Goal: Information Seeking & Learning: Learn about a topic

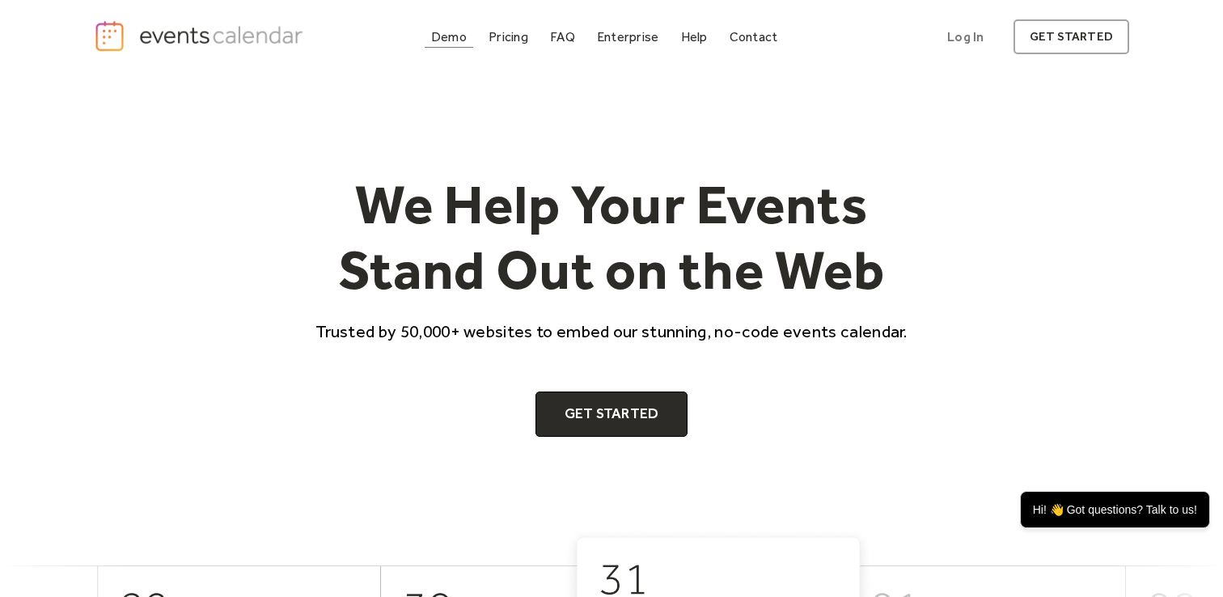
click at [447, 36] on div "Demo" at bounding box center [449, 36] width 36 height 9
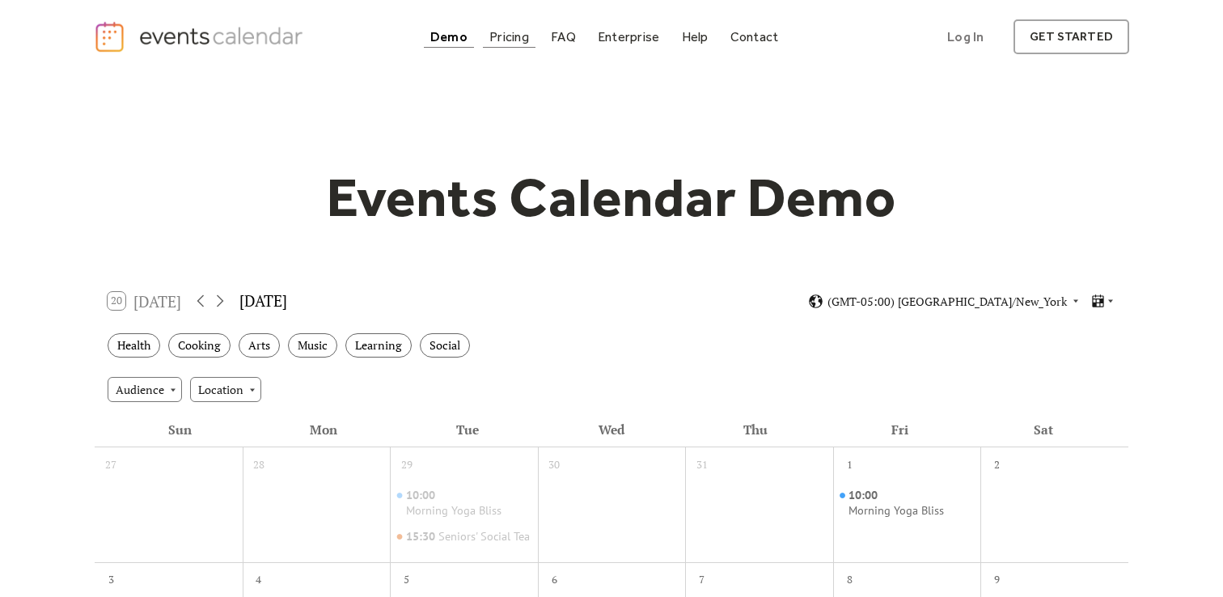
click at [524, 39] on div "Pricing" at bounding box center [509, 36] width 40 height 9
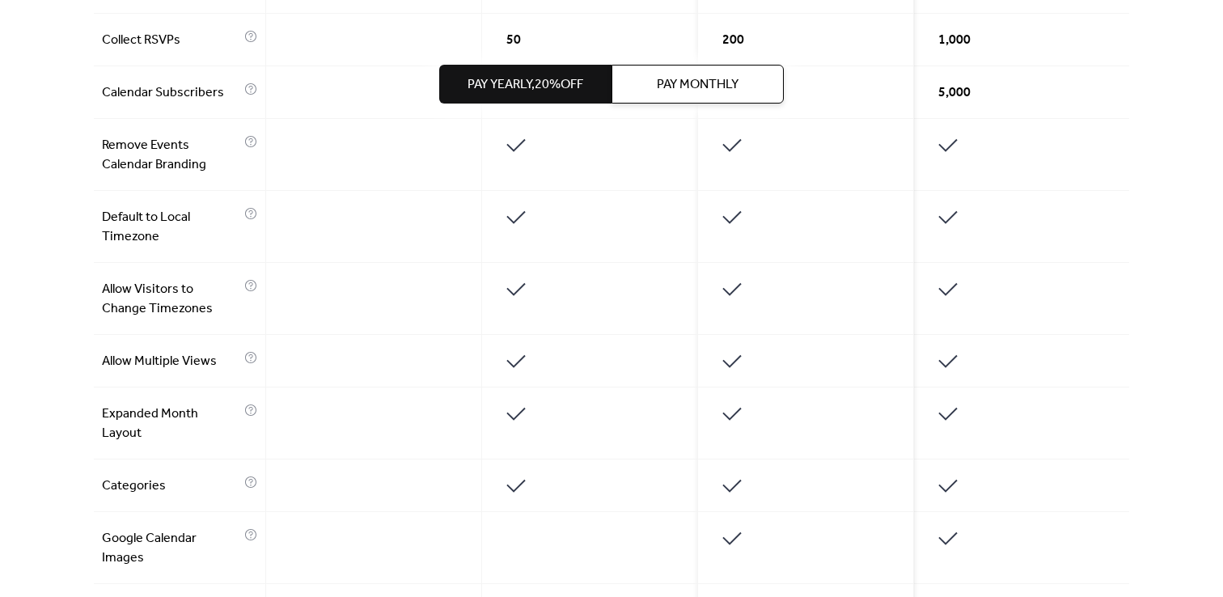
scroll to position [943, 0]
